Goal: Find specific page/section: Find specific page/section

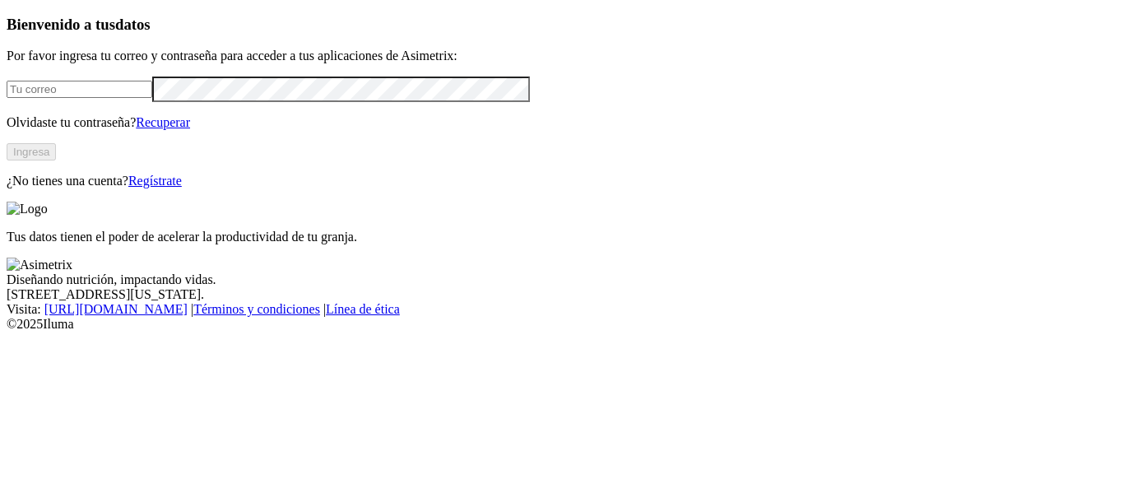
type input "[EMAIL_ADDRESS][DOMAIN_NAME]"
click at [56, 161] on button "Ingresa" at bounding box center [31, 151] width 49 height 17
